Goal: Task Accomplishment & Management: Manage account settings

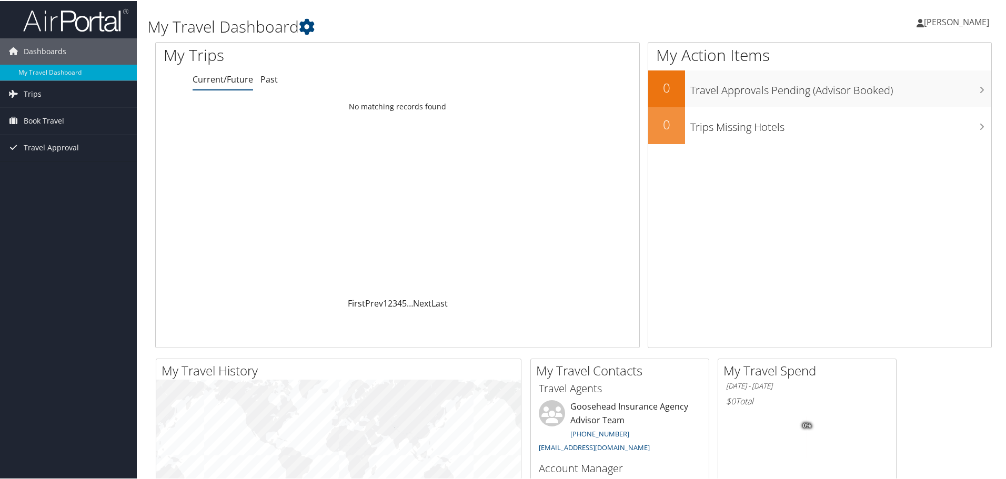
click at [924, 26] on span "[PERSON_NAME]" at bounding box center [956, 21] width 65 height 12
click at [888, 95] on link "View Travel Profile" at bounding box center [928, 94] width 117 height 18
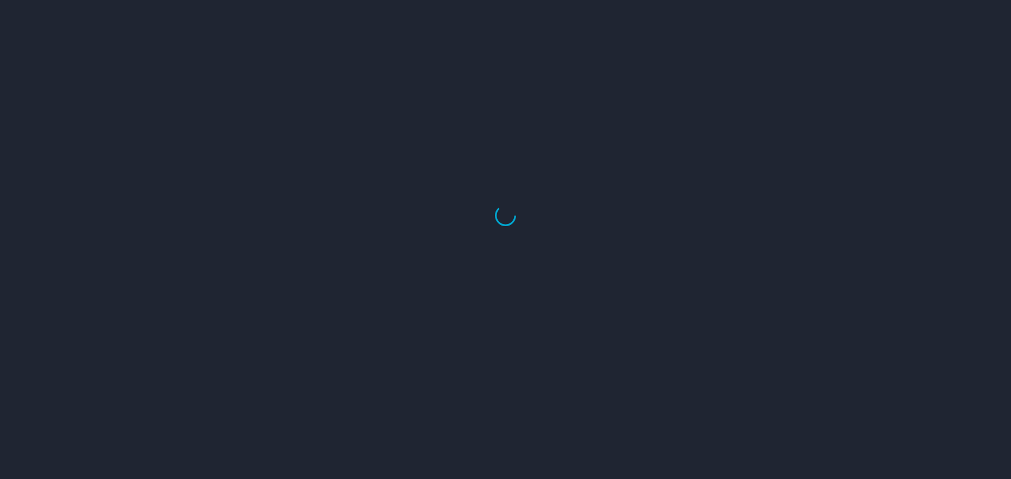
select select "US"
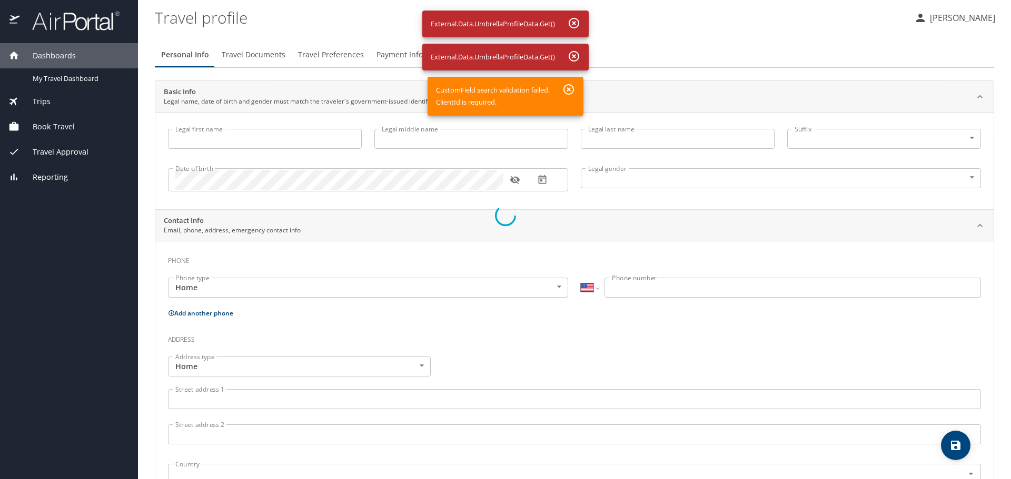
click at [280, 141] on div at bounding box center [505, 215] width 1011 height 527
